Goal: Transaction & Acquisition: Subscribe to service/newsletter

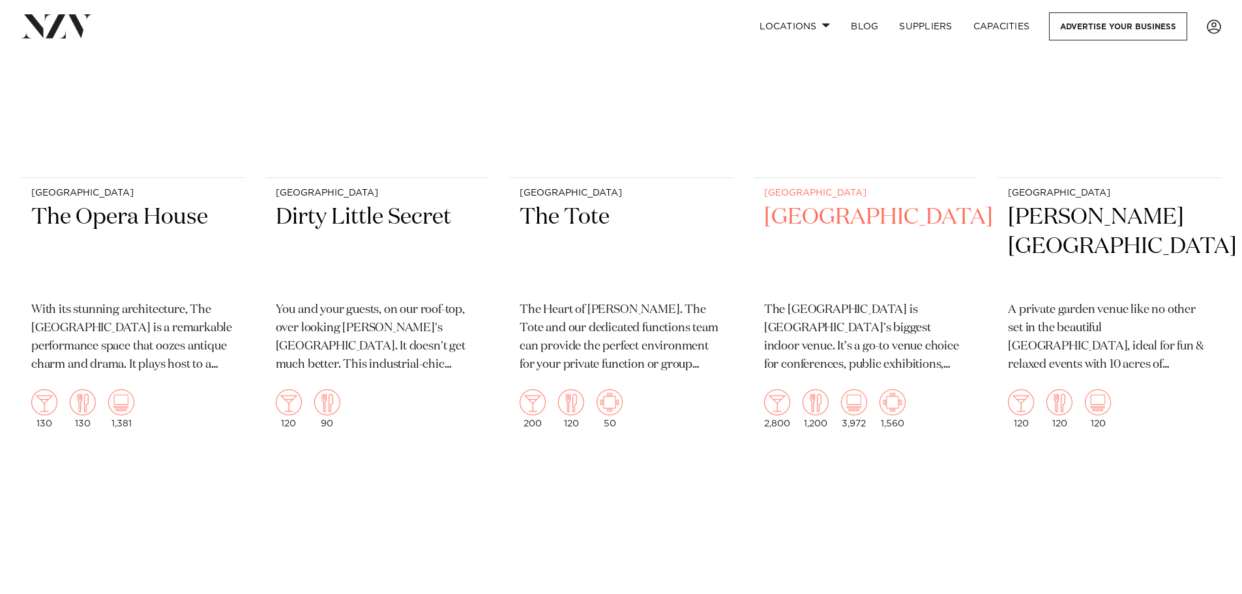
scroll to position [4432, 0]
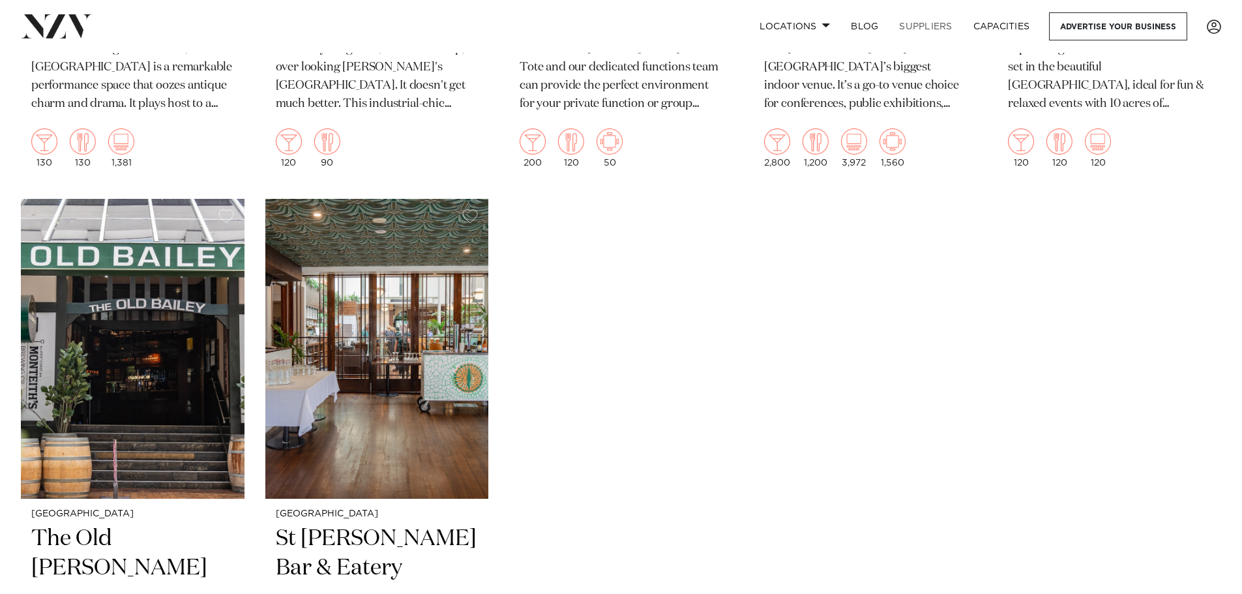
click at [930, 28] on link "SUPPLIERS" at bounding box center [925, 26] width 74 height 28
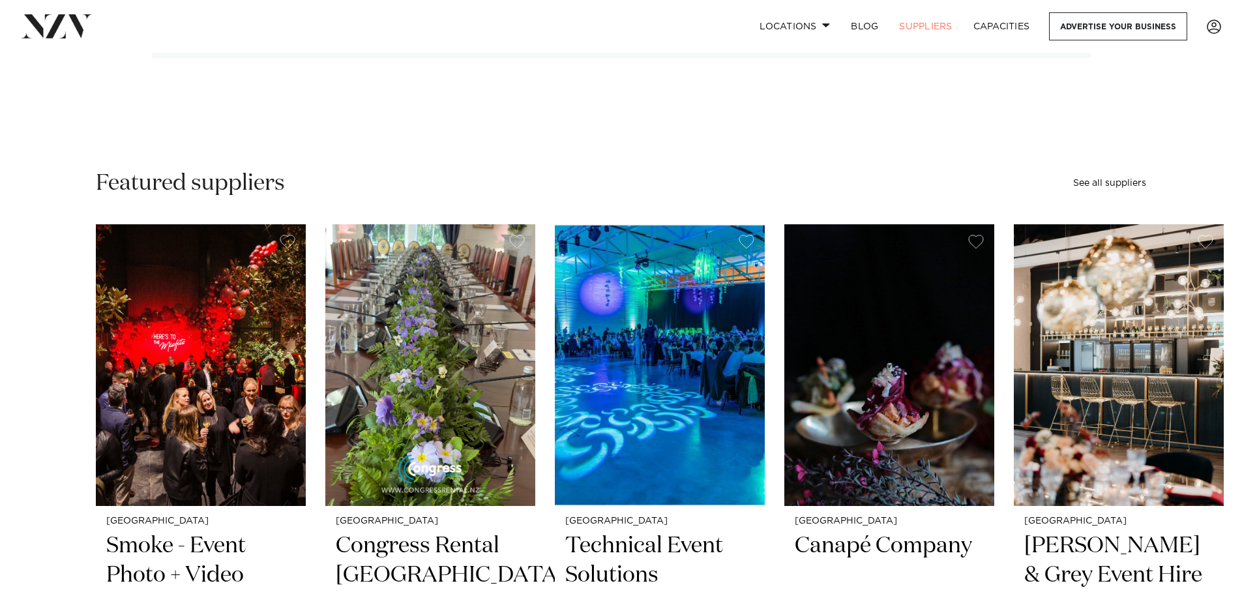
scroll to position [456, 0]
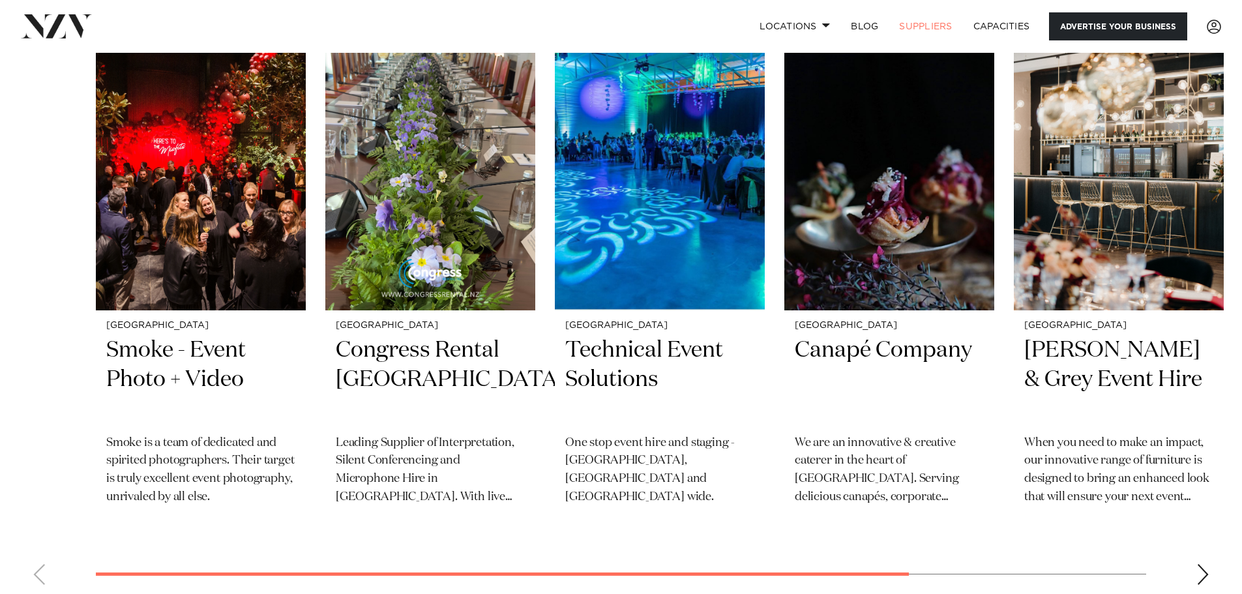
click at [1126, 18] on link "Advertise your business" at bounding box center [1118, 26] width 138 height 28
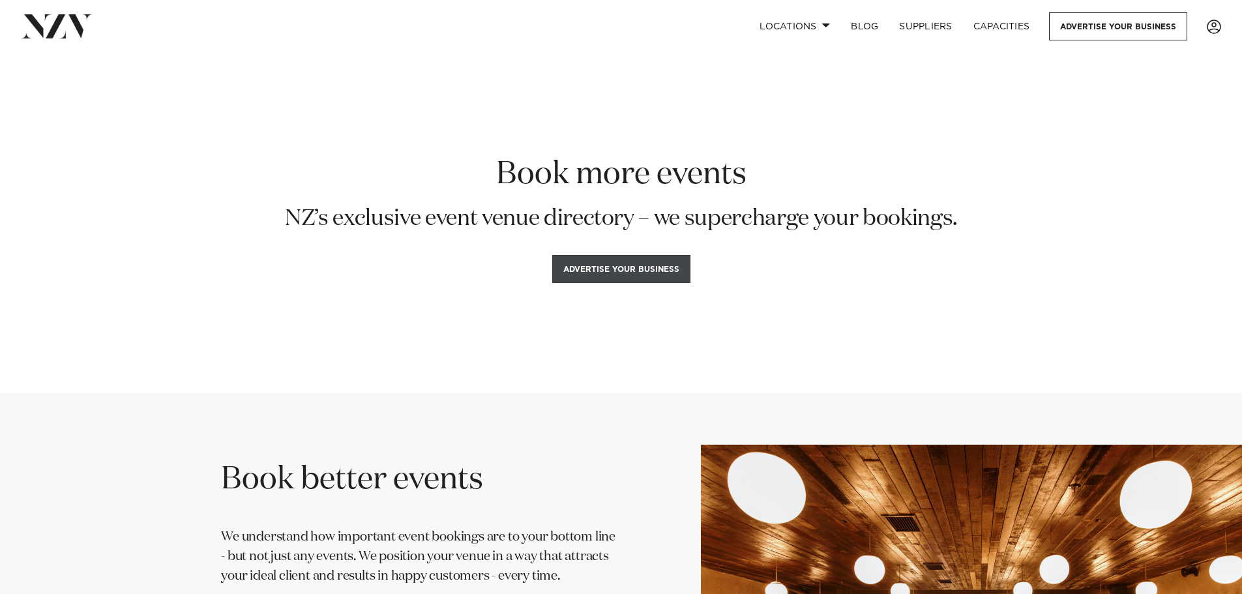
click at [660, 272] on button "Advertise your business" at bounding box center [621, 269] width 138 height 28
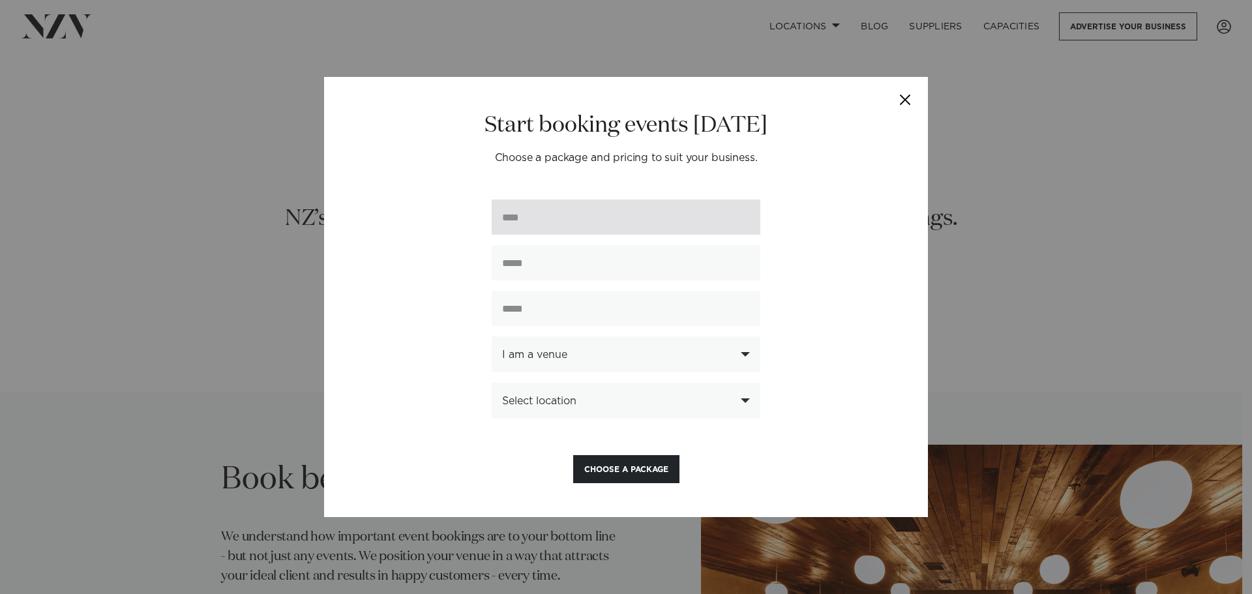
click at [537, 220] on input "text" at bounding box center [625, 216] width 269 height 35
type input "**********"
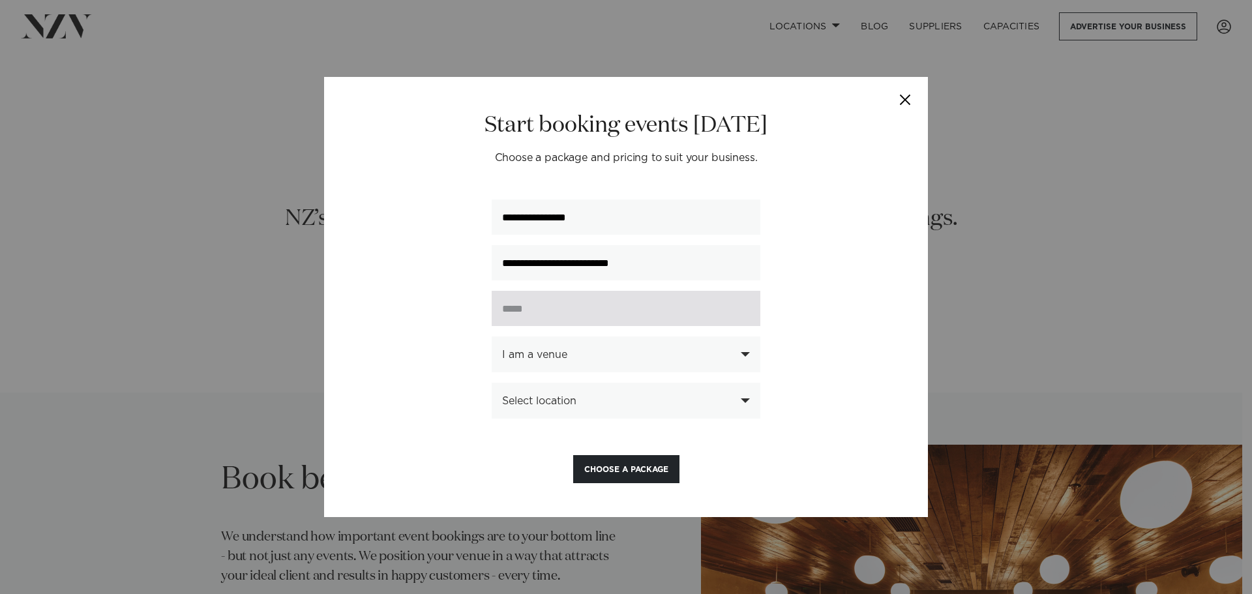
click at [567, 297] on input "text" at bounding box center [625, 308] width 269 height 35
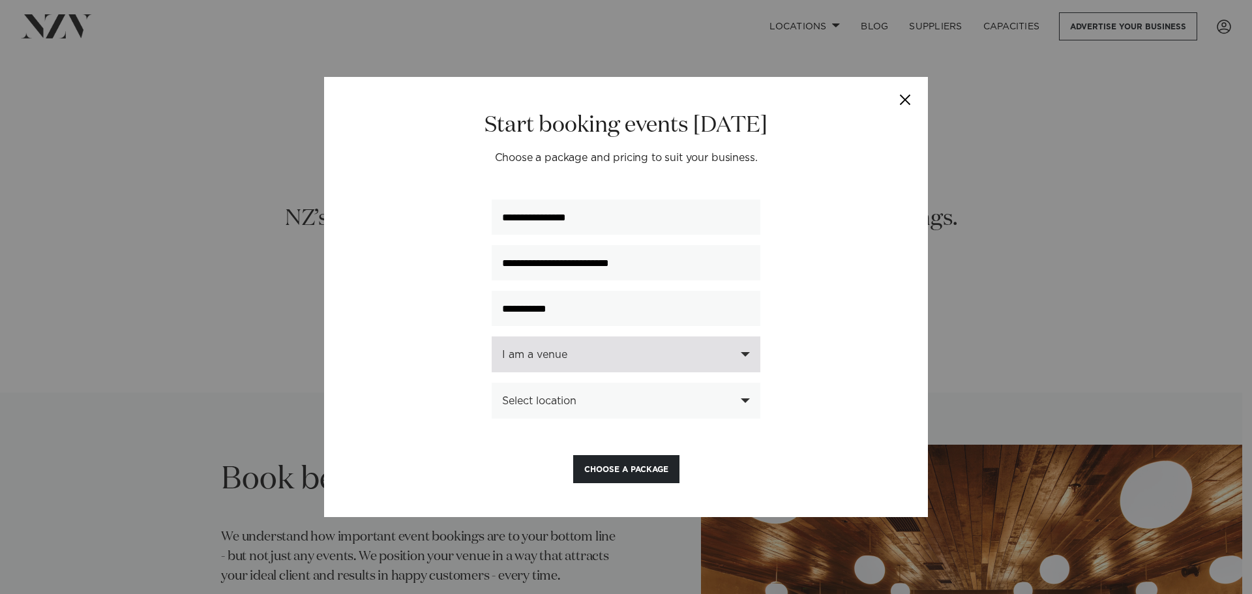
click at [750, 355] on div "I am a venue" at bounding box center [625, 354] width 269 height 36
type input "**********"
click at [516, 427] on div "I am a supplier" at bounding box center [625, 426] width 269 height 22
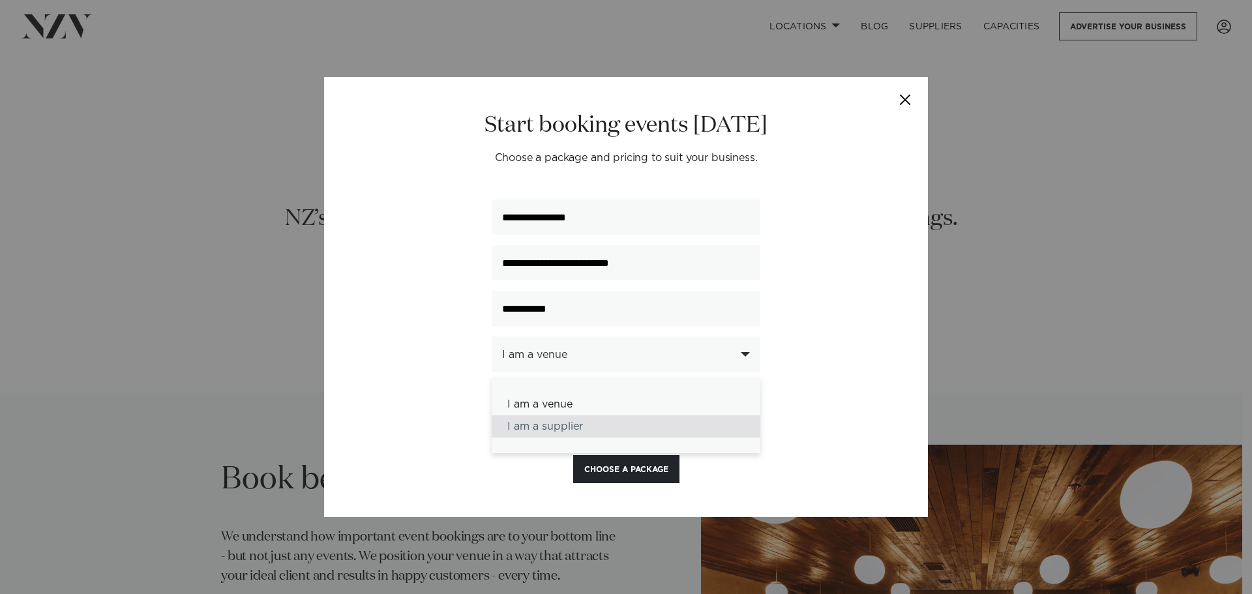
select select "********"
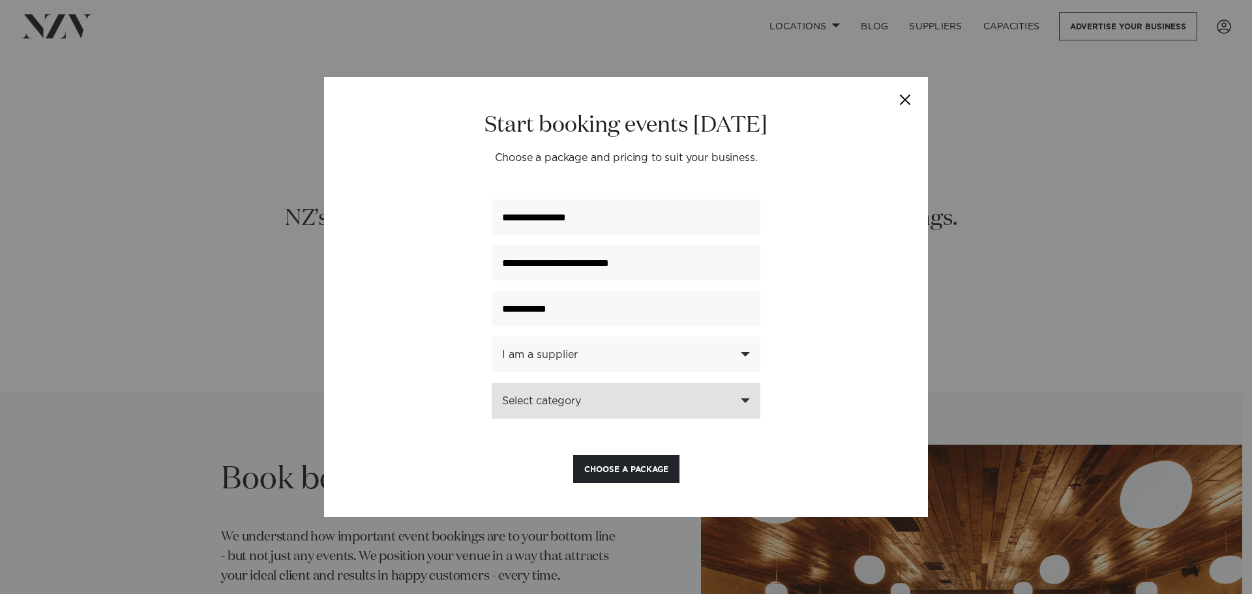
click at [555, 403] on div "Select category" at bounding box center [618, 401] width 233 height 12
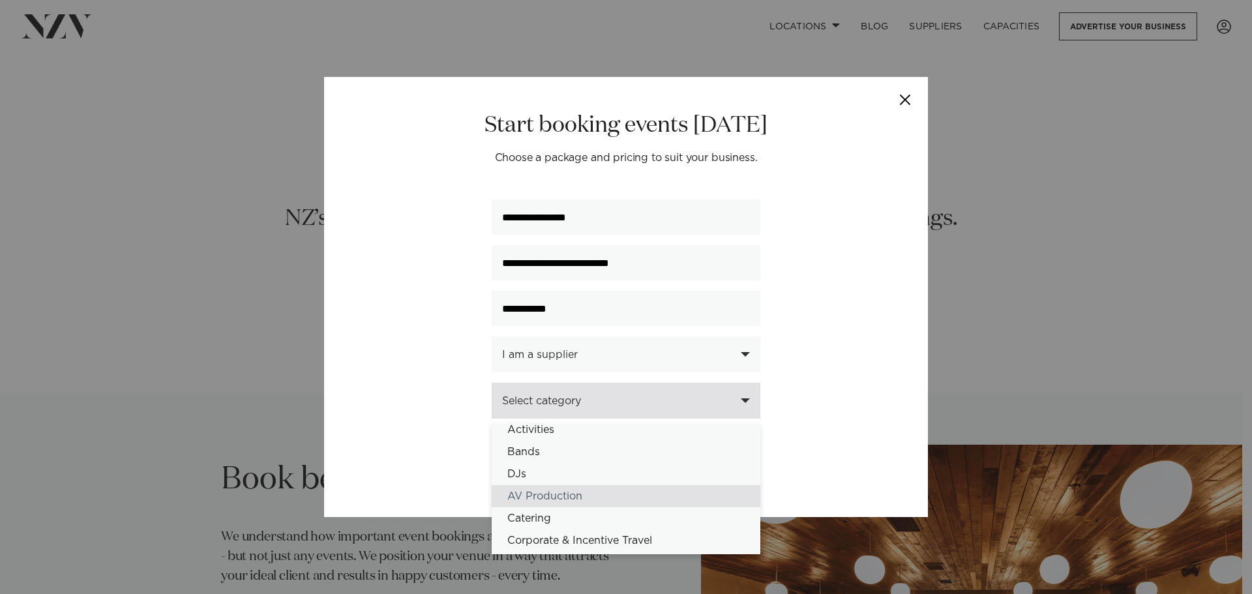
scroll to position [130, 0]
click at [595, 496] on div "Entertainment" at bounding box center [625, 497] width 269 height 22
select select "**"
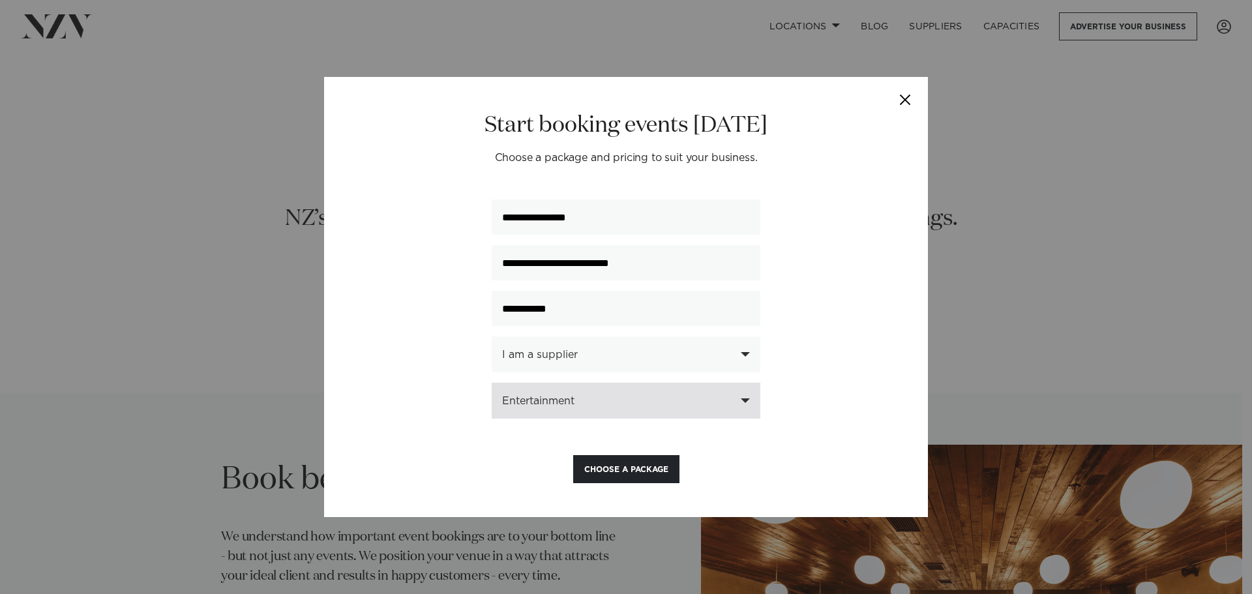
click at [746, 403] on div "Entertainment" at bounding box center [625, 401] width 269 height 36
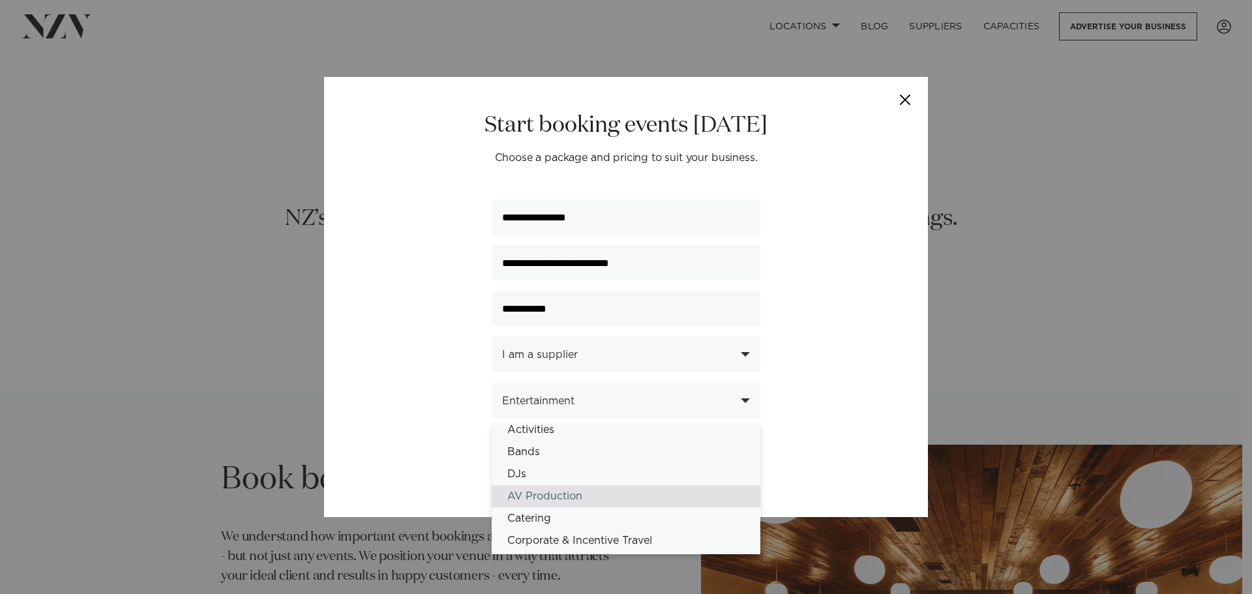
scroll to position [196, 0]
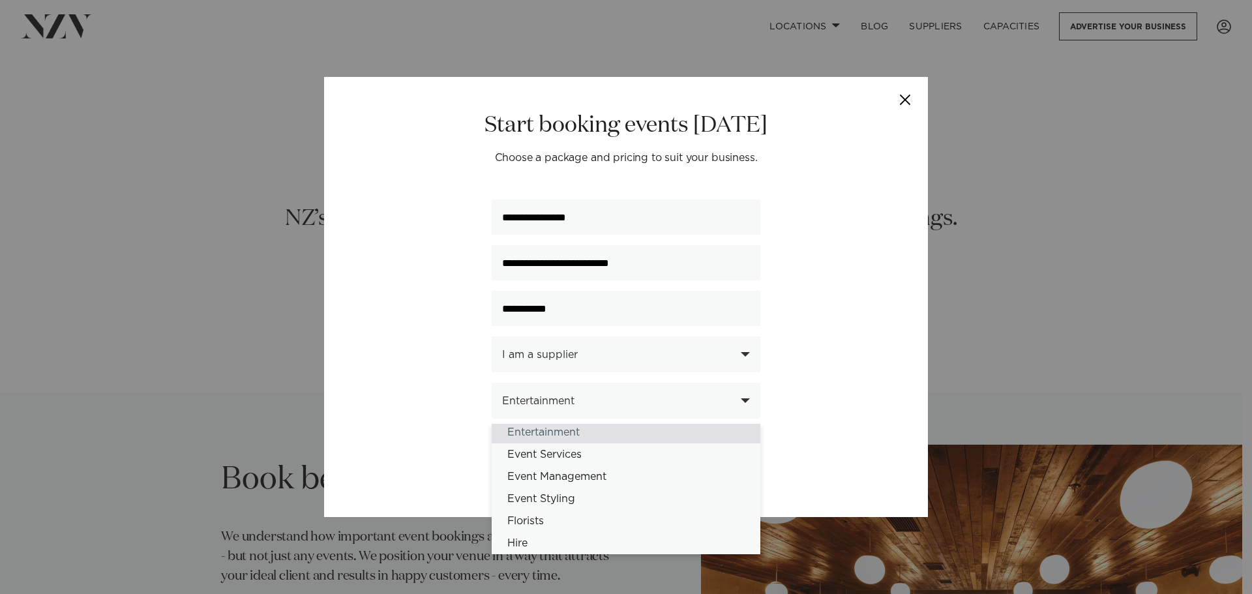
click at [576, 433] on div "Entertainment" at bounding box center [625, 432] width 269 height 22
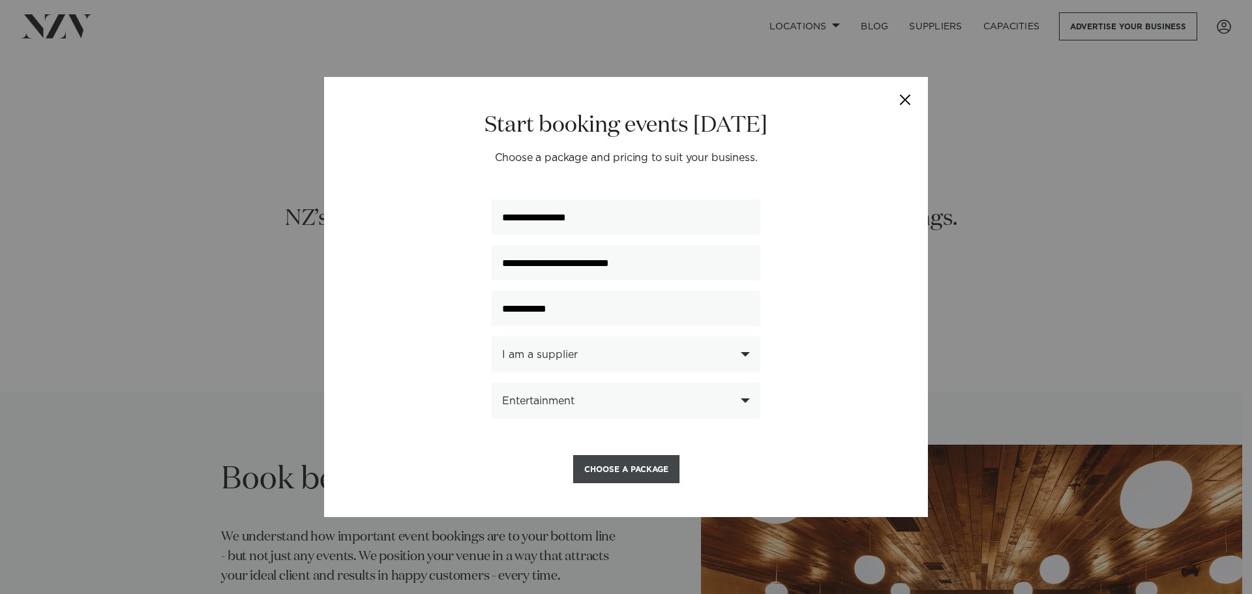
click at [660, 472] on button "Choose a Package" at bounding box center [626, 469] width 106 height 28
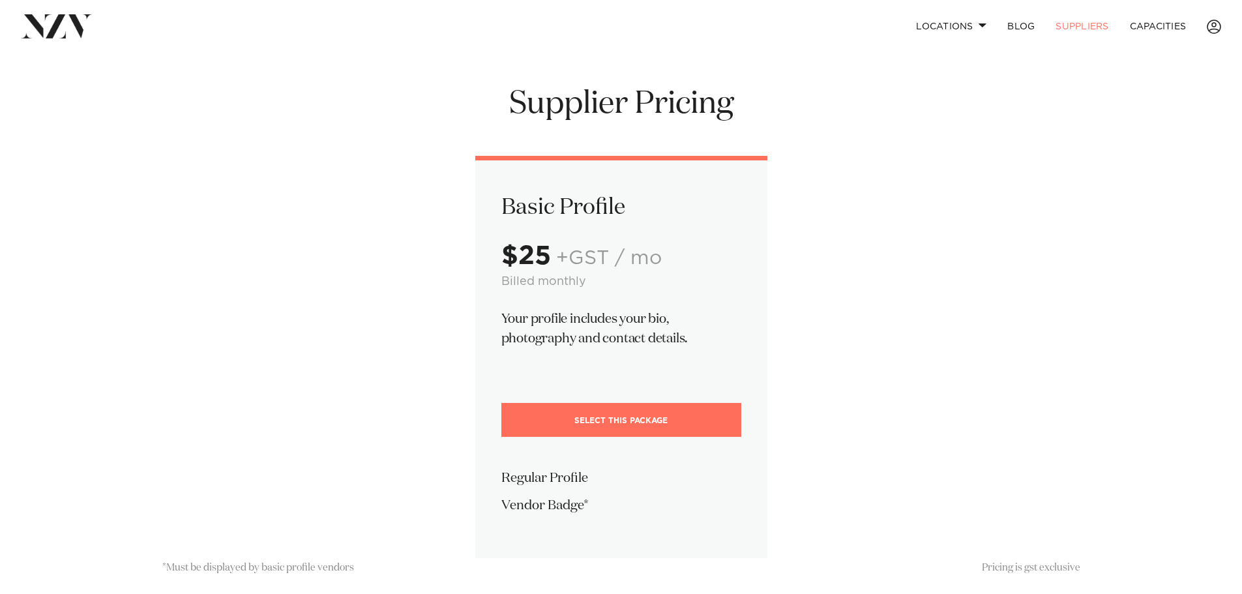
drag, startPoint x: 772, startPoint y: 321, endPoint x: 542, endPoint y: 302, distance: 230.2
click at [542, 302] on div "Basic Profile $25 +GST / mo Billed monthly Your profile includes your bio, phot…" at bounding box center [621, 357] width 313 height 402
drag, startPoint x: 239, startPoint y: 250, endPoint x: 920, endPoint y: 244, distance: 681.8
click at [900, 245] on div "Basic Profile $25 +GST / mo Billed monthly Your profile includes your bio, phot…" at bounding box center [621, 357] width 939 height 402
click at [962, 277] on div "Basic Profile $25 +GST / mo Billed monthly Your profile includes your bio, phot…" at bounding box center [621, 357] width 939 height 402
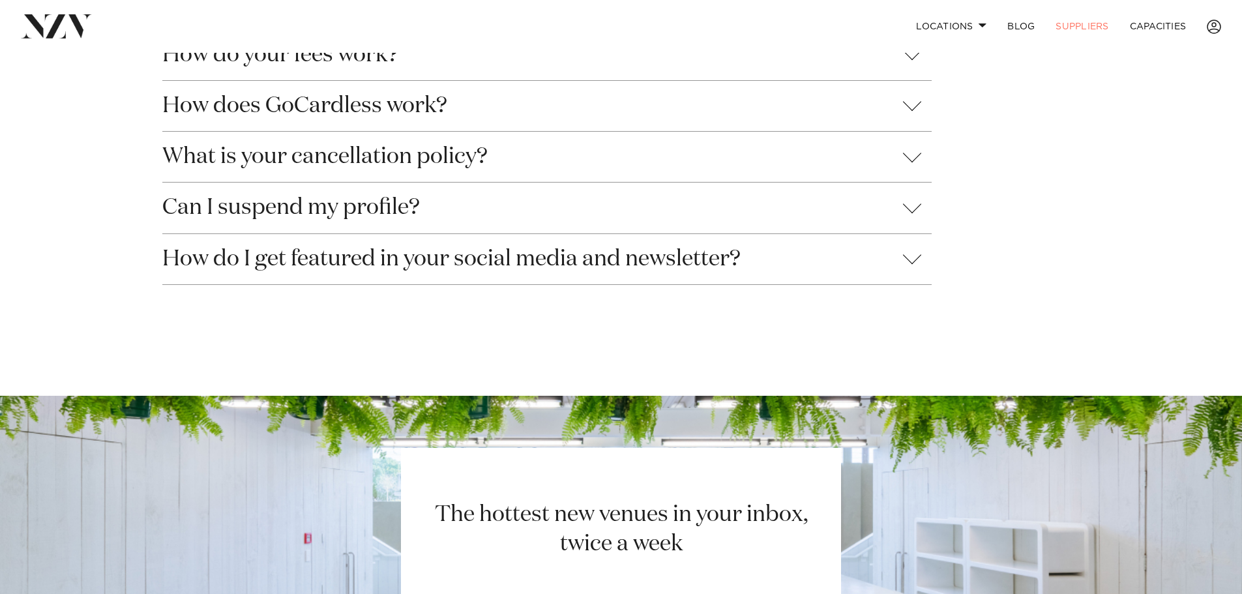
scroll to position [652, 0]
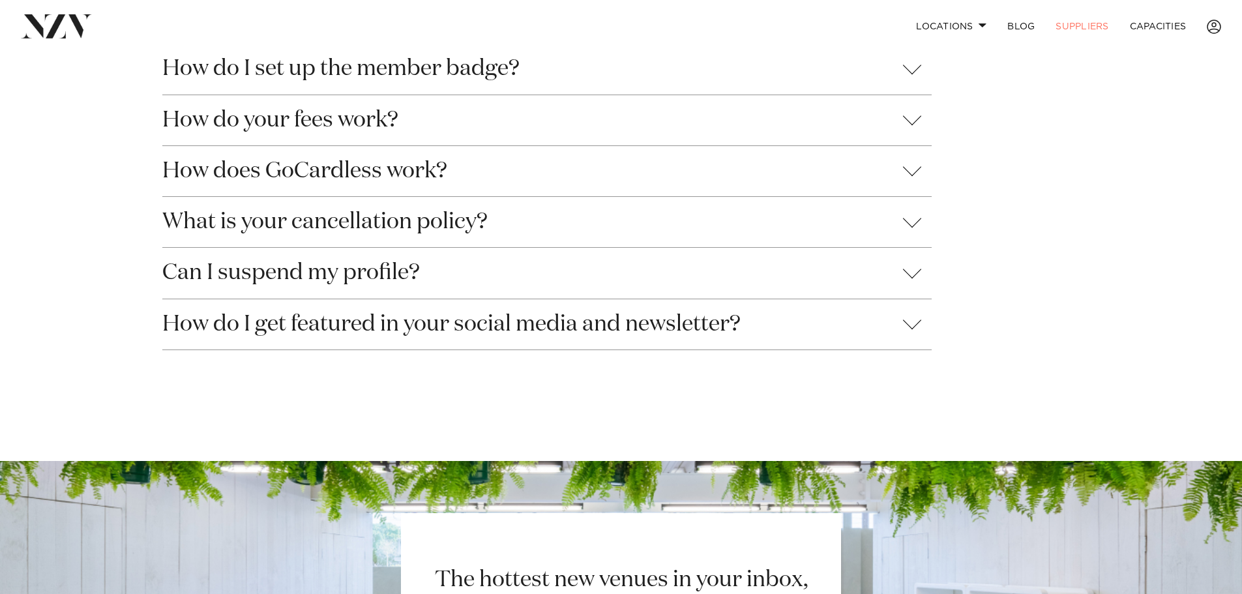
click at [912, 325] on button "How do I get featured in your social media and newsletter?" at bounding box center [546, 324] width 769 height 50
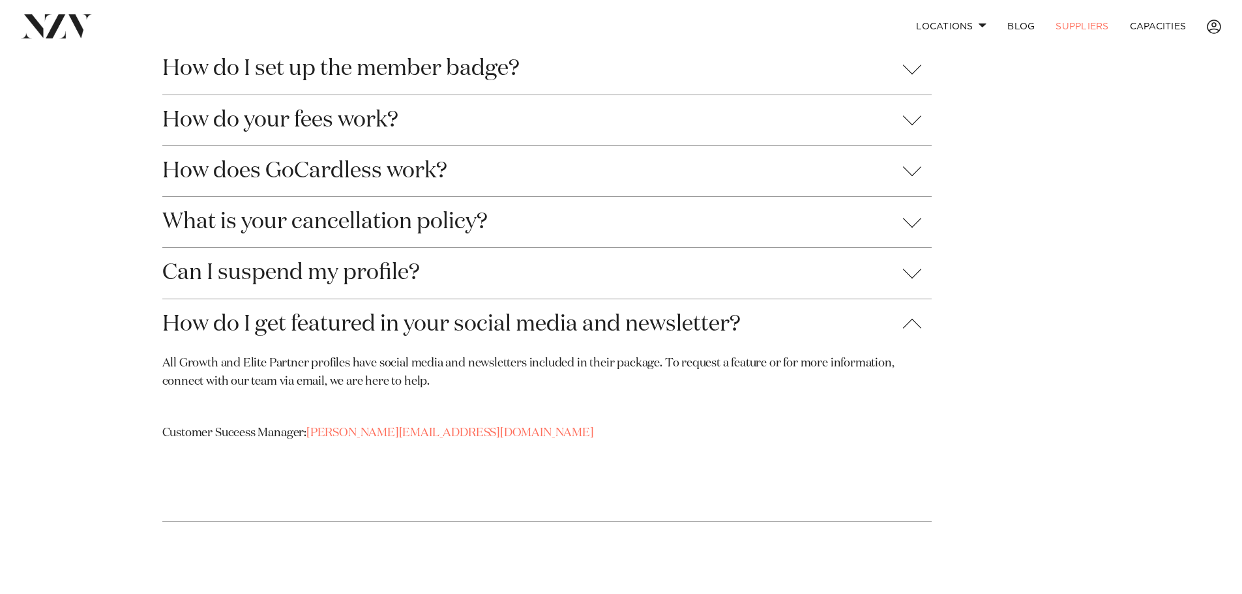
click at [913, 269] on button "Can I suspend my profile?" at bounding box center [546, 273] width 769 height 50
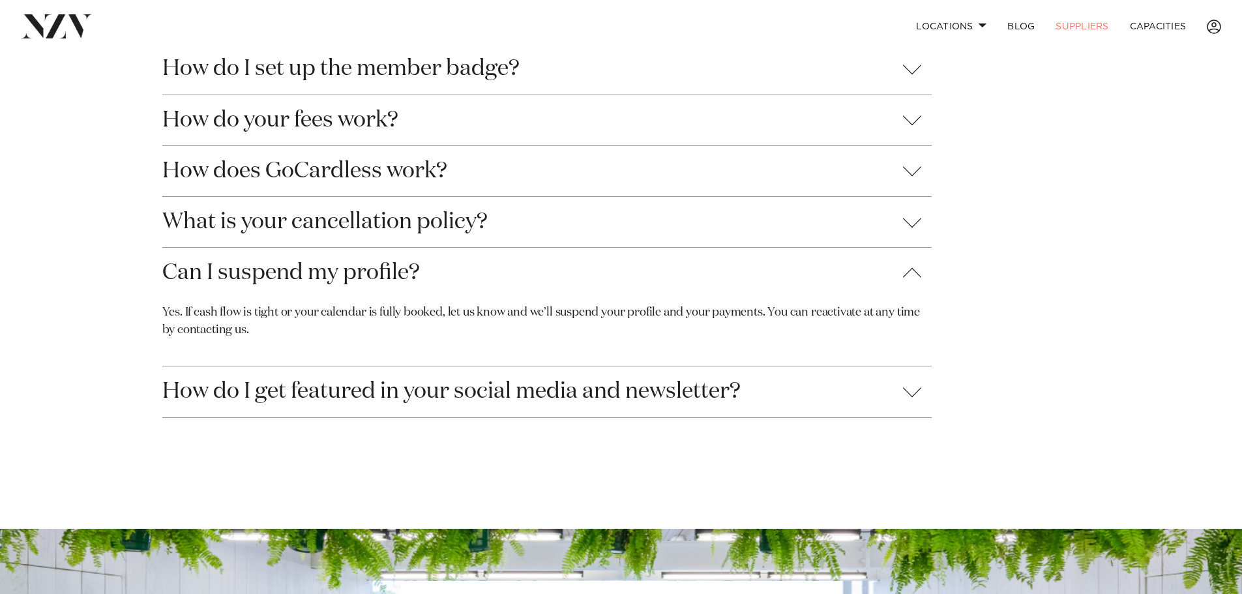
click at [918, 215] on button "What is your cancellation policy?" at bounding box center [546, 222] width 769 height 50
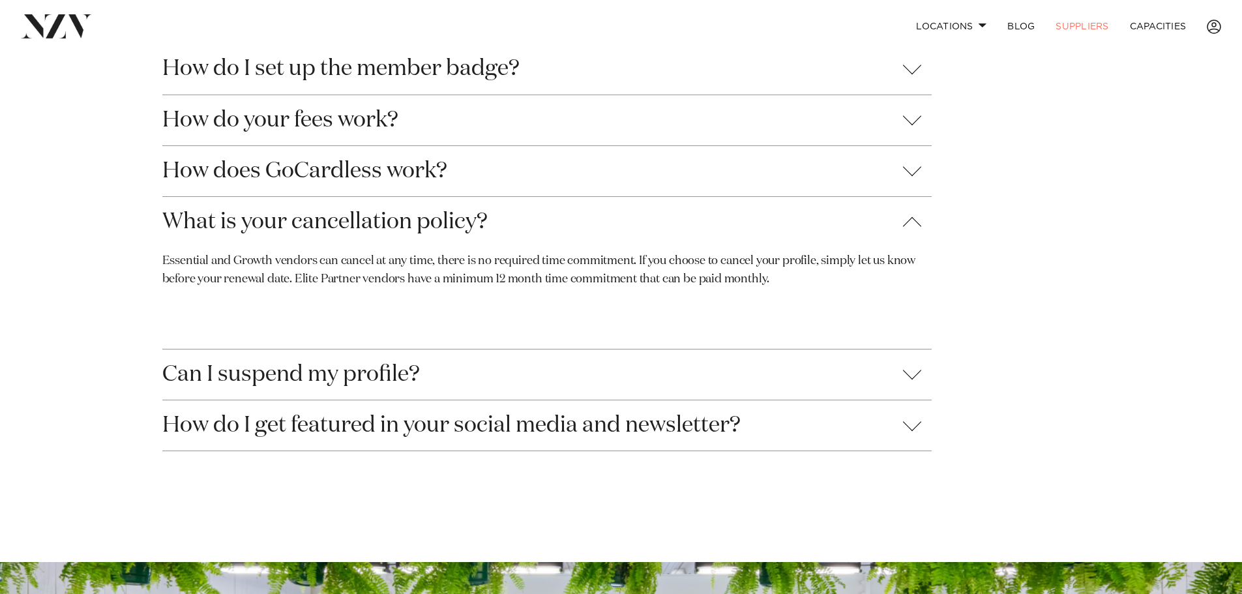
click at [912, 68] on button "How do I set up the member badge?" at bounding box center [546, 69] width 769 height 50
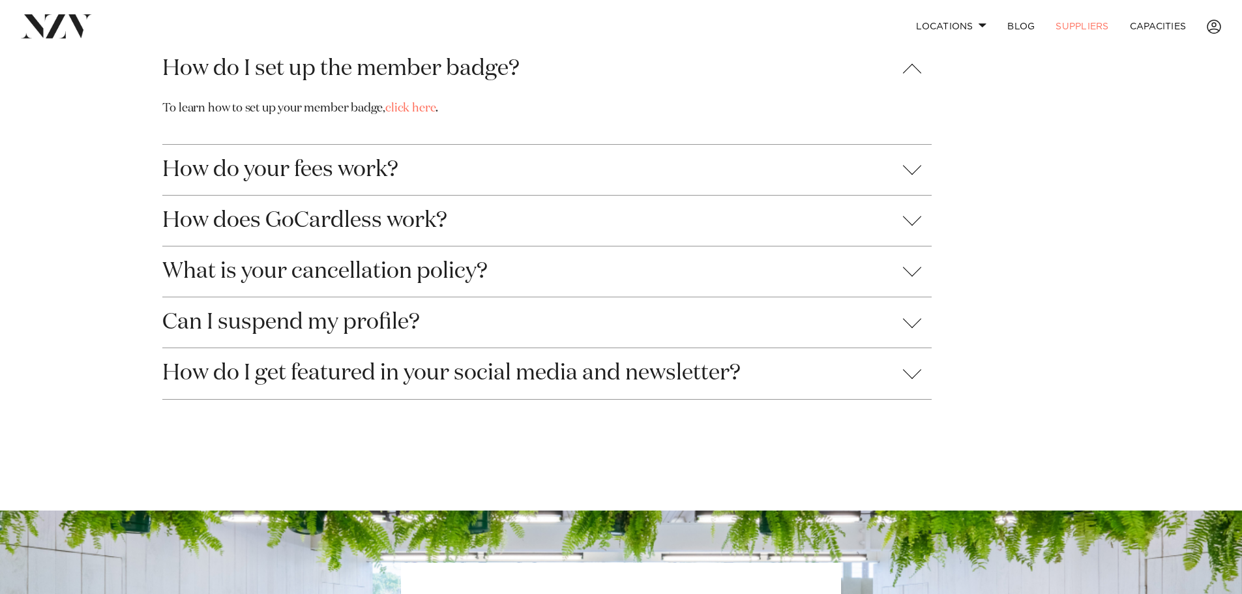
click at [909, 176] on button "How do your fees work?" at bounding box center [546, 170] width 769 height 50
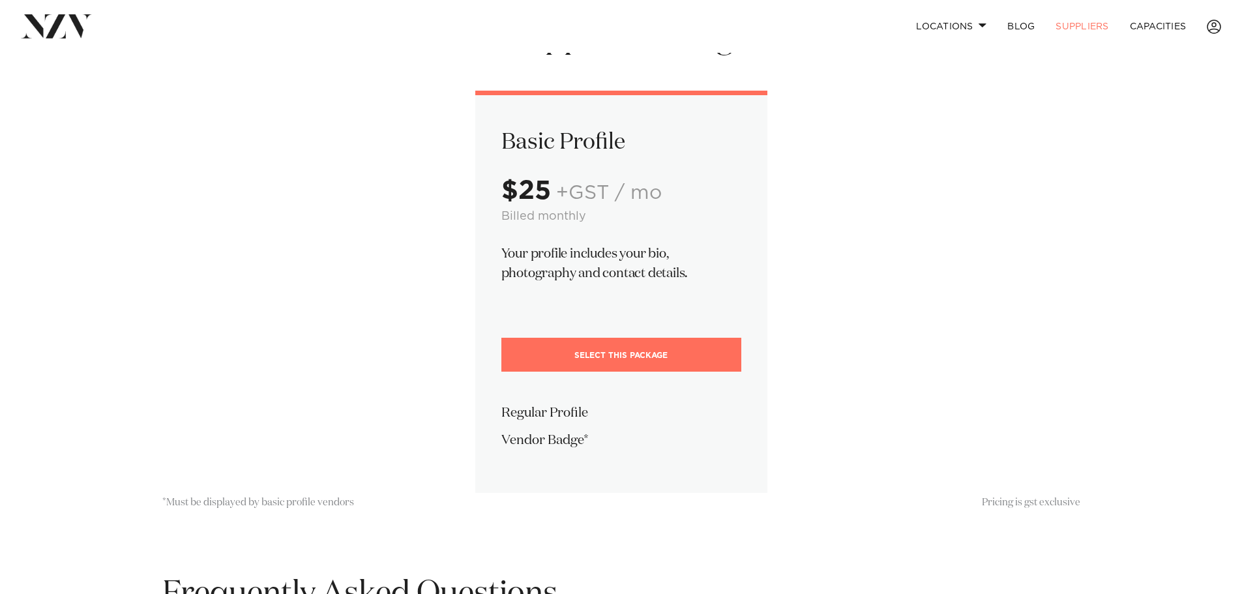
scroll to position [196, 0]
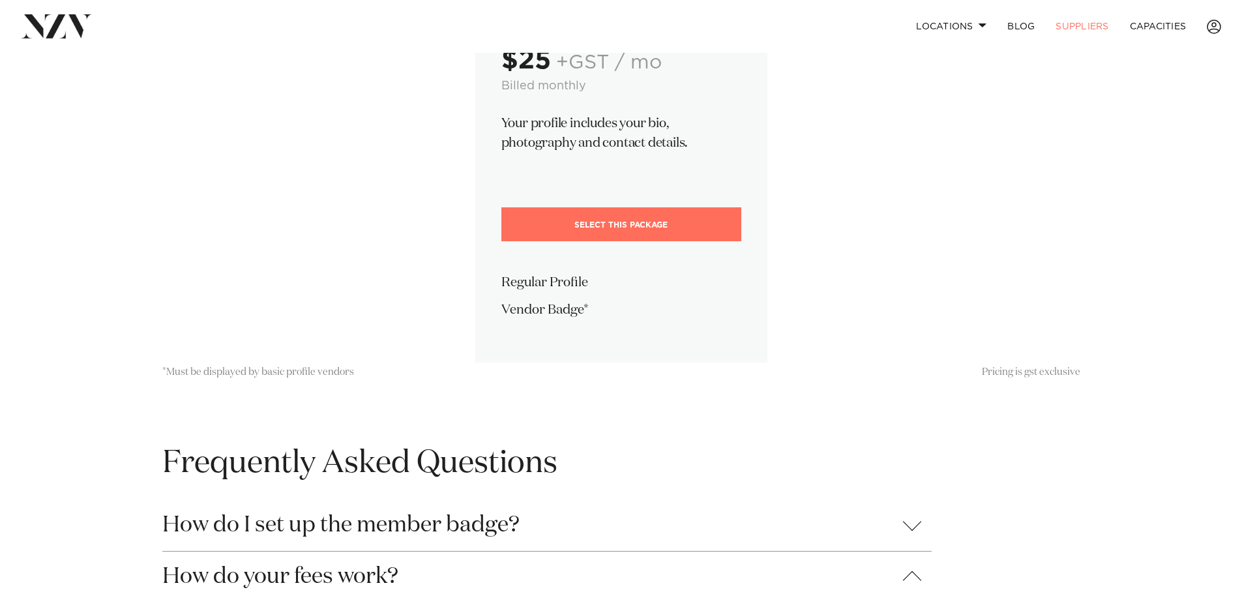
click at [300, 191] on div "Basic Profile $25 +GST / mo Billed monthly Your profile includes your bio, phot…" at bounding box center [621, 161] width 939 height 402
click at [1104, 186] on div "Supplier Pricing Basic Profile $25 +GST / mo Billed monthly Your profile includ…" at bounding box center [621, 390] width 1242 height 1003
click at [694, 224] on link "Select This Package" at bounding box center [621, 224] width 240 height 34
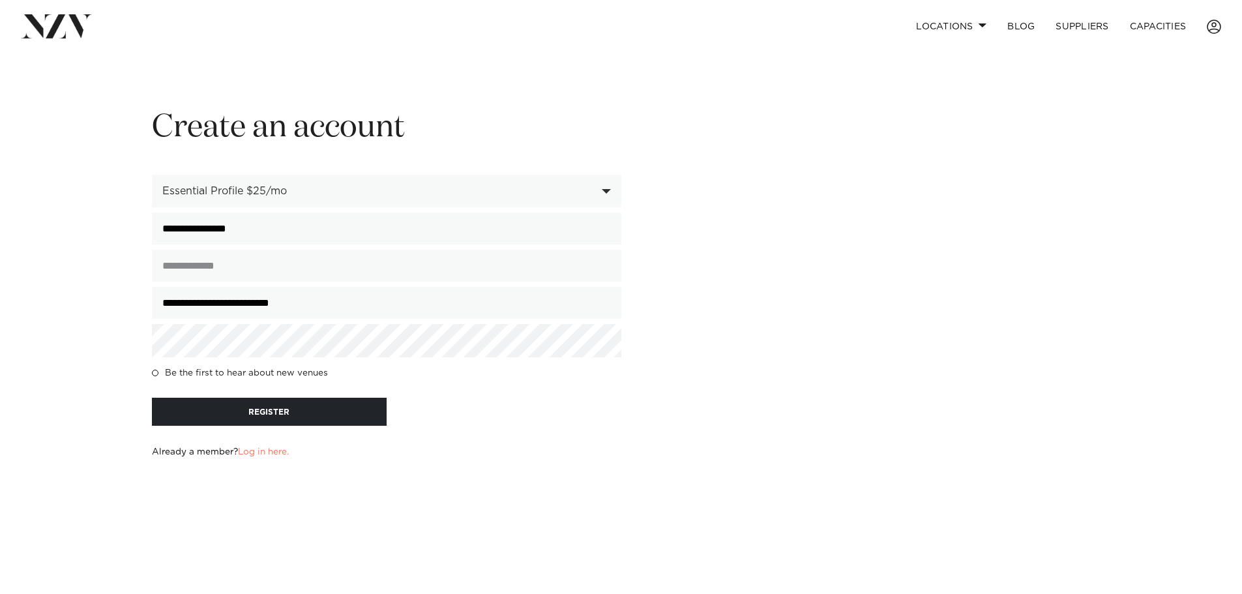
scroll to position [65, 0]
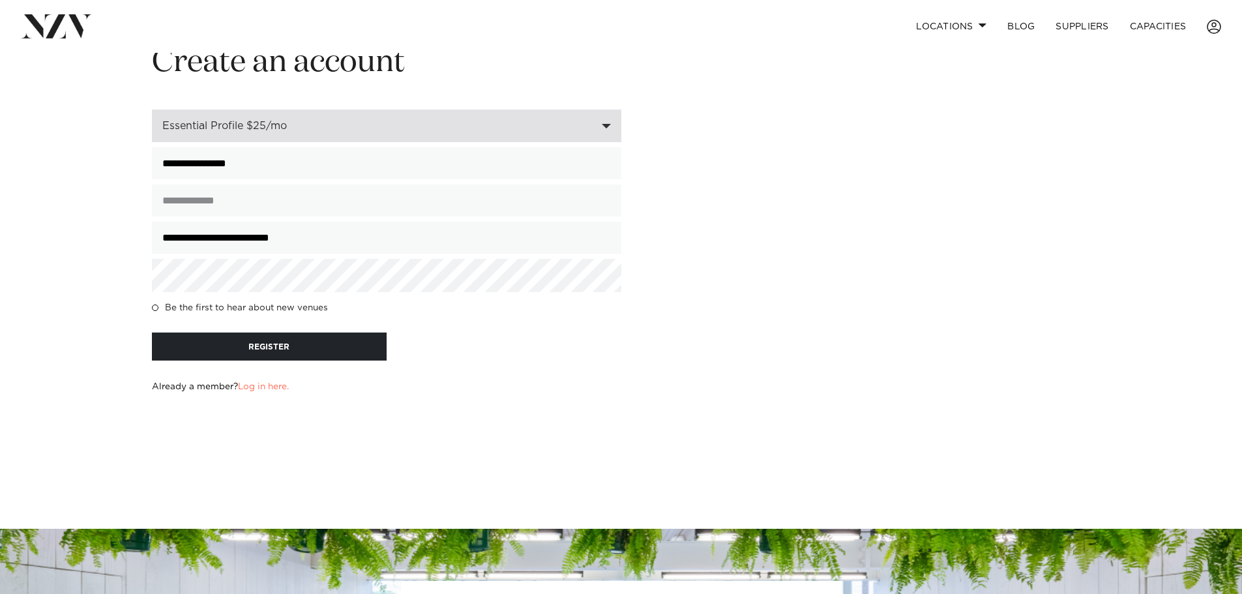
click at [555, 124] on div "Essential Profile $25/mo" at bounding box center [379, 126] width 434 height 12
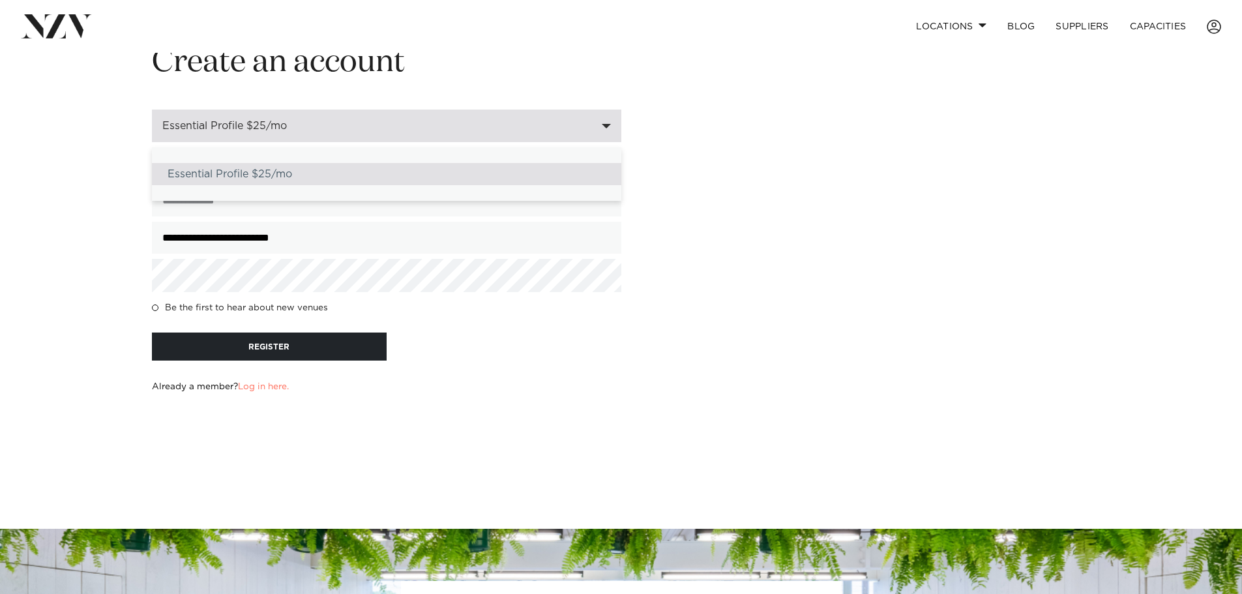
click at [343, 171] on div "Essential Profile $25/mo" at bounding box center [386, 174] width 469 height 22
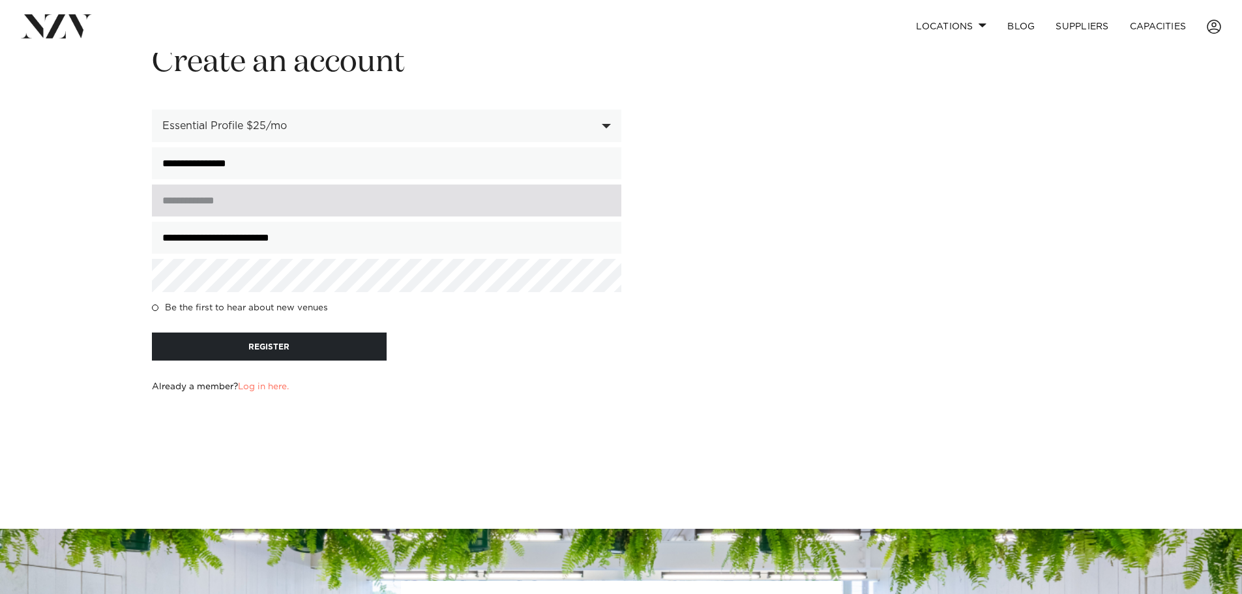
click at [196, 211] on input "input" at bounding box center [386, 200] width 469 height 32
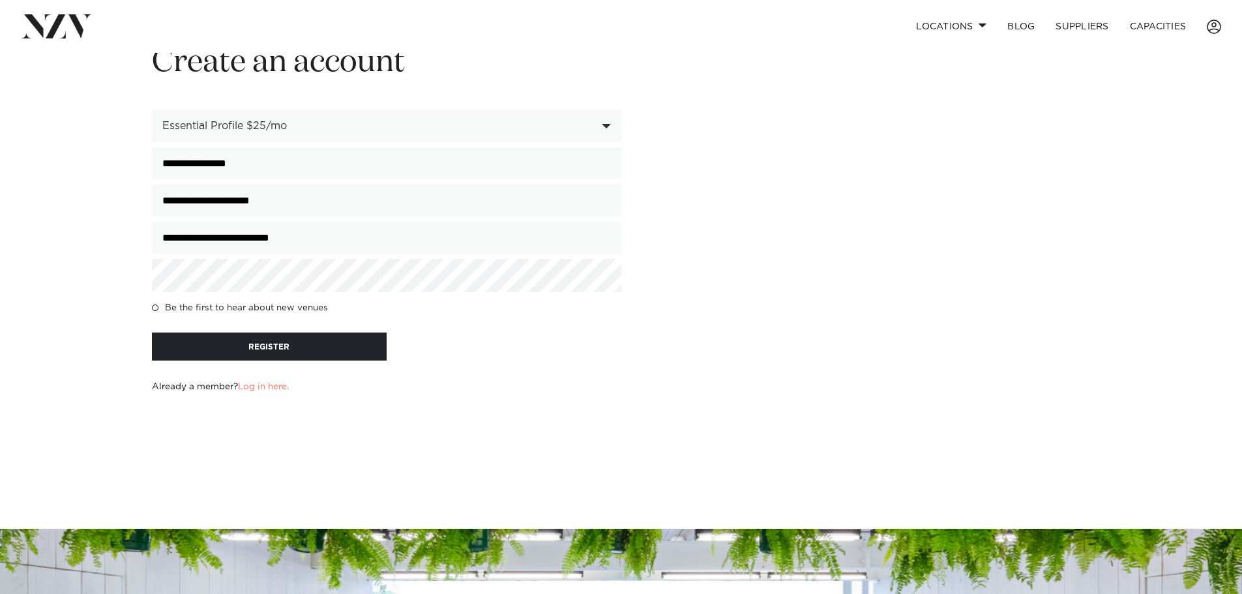
type input "**********"
click at [274, 347] on button "REGISTER" at bounding box center [269, 346] width 235 height 28
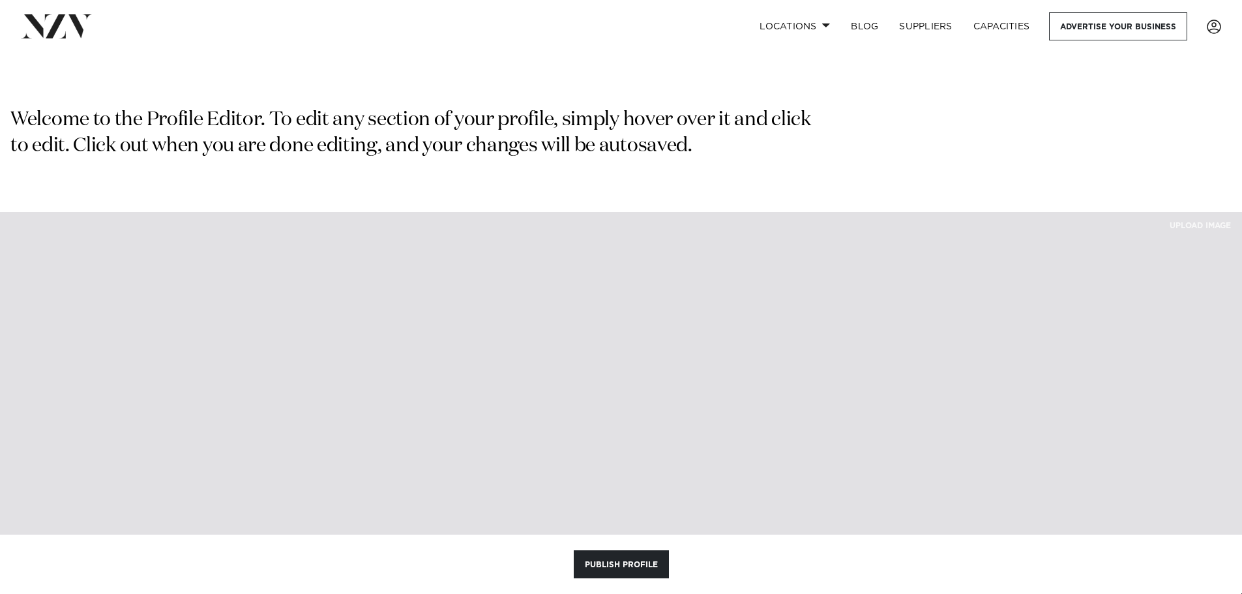
select select "*"
select select "**"
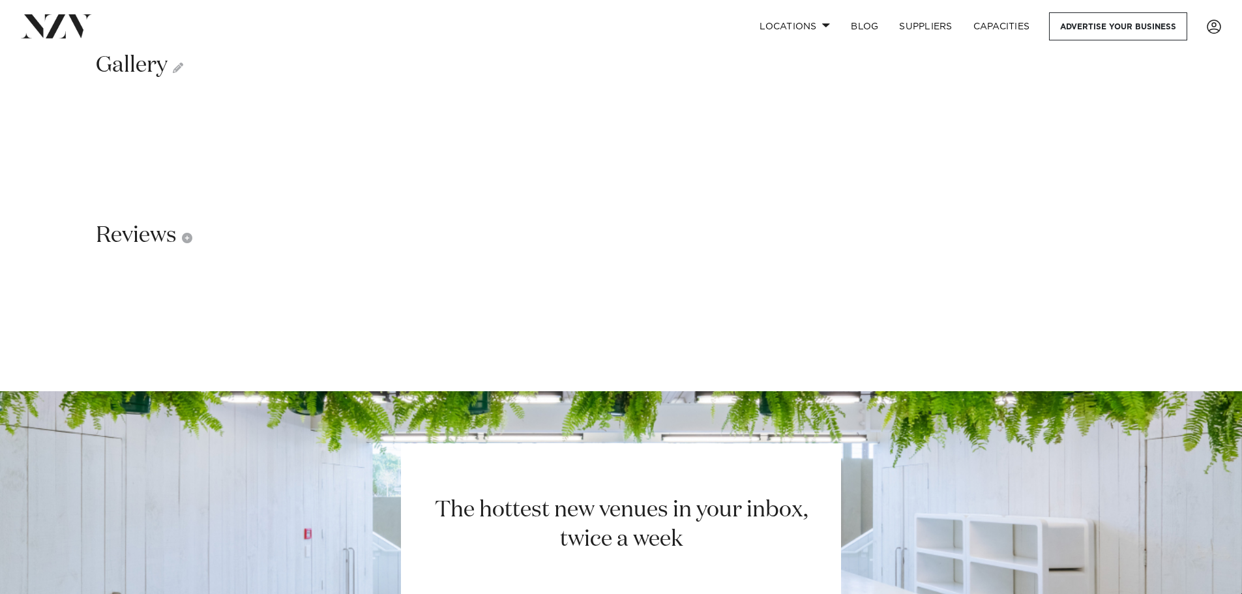
scroll to position [1369, 0]
